Goal: Information Seeking & Learning: Learn about a topic

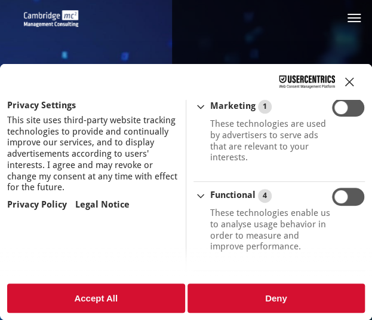
scroll to position [14, 78]
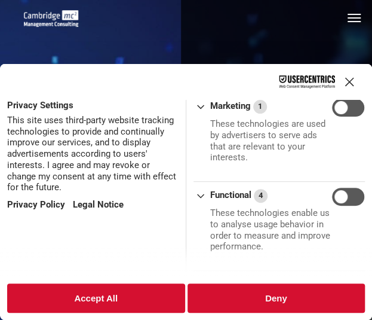
click at [134, 304] on button "Accept All" at bounding box center [96, 297] width 178 height 29
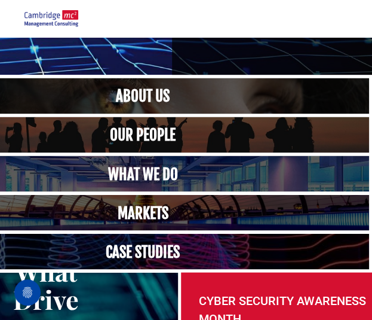
scroll to position [404, 87]
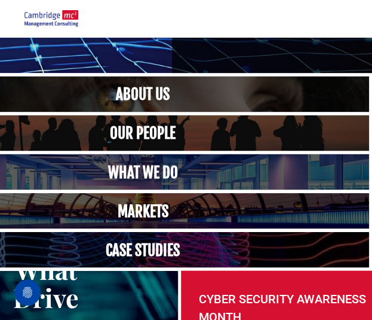
click at [194, 121] on link at bounding box center [143, 133] width 480 height 38
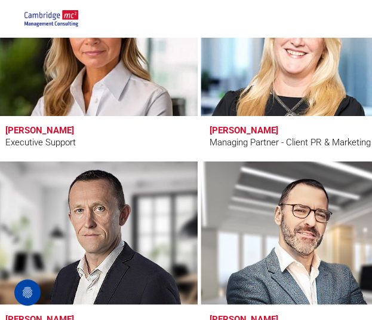
scroll to position [1126, 30]
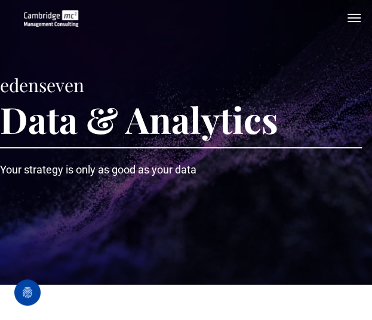
click at [360, 17] on button "menu" at bounding box center [354, 18] width 24 height 24
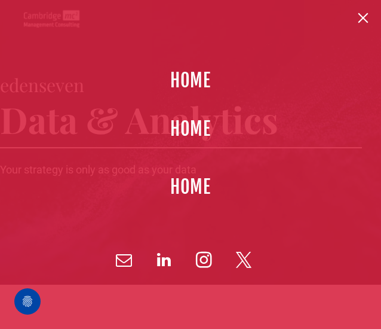
click at [196, 137] on span "HOME" at bounding box center [190, 128] width 41 height 27
